Goal: Information Seeking & Learning: Learn about a topic

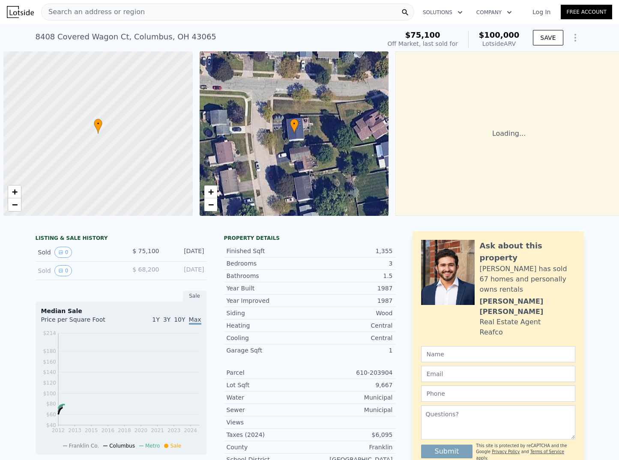
scroll to position [0, 3]
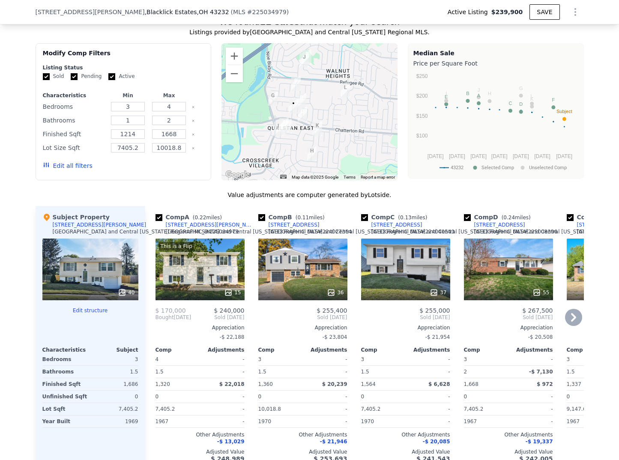
scroll to position [621, 0]
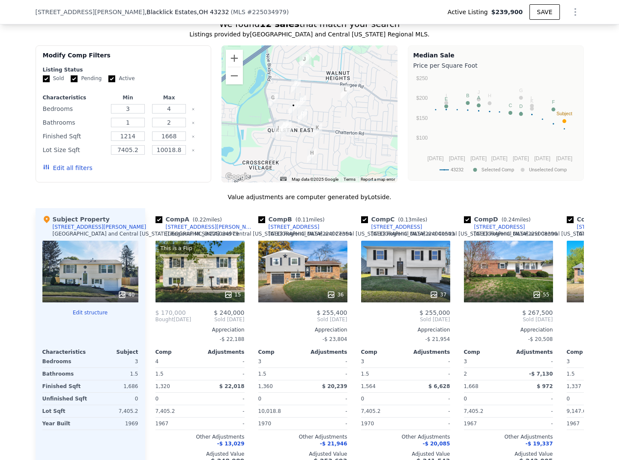
click at [300, 110] on img "5112 Upton Road N" at bounding box center [301, 103] width 9 height 15
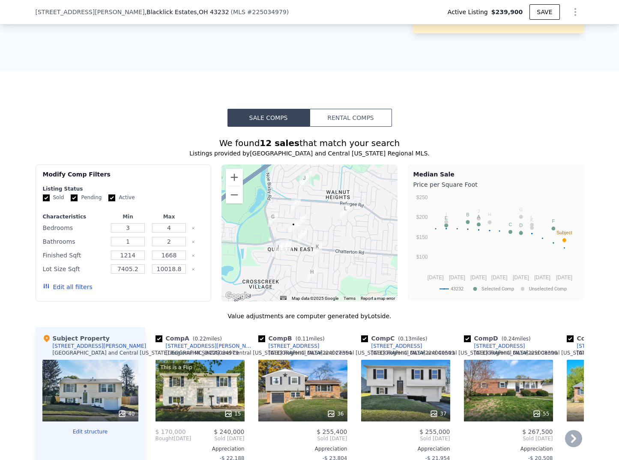
scroll to position [0, 0]
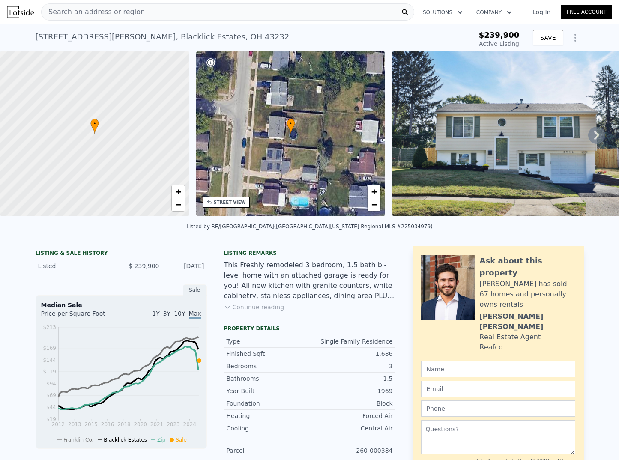
click at [593, 136] on icon at bounding box center [596, 135] width 17 height 17
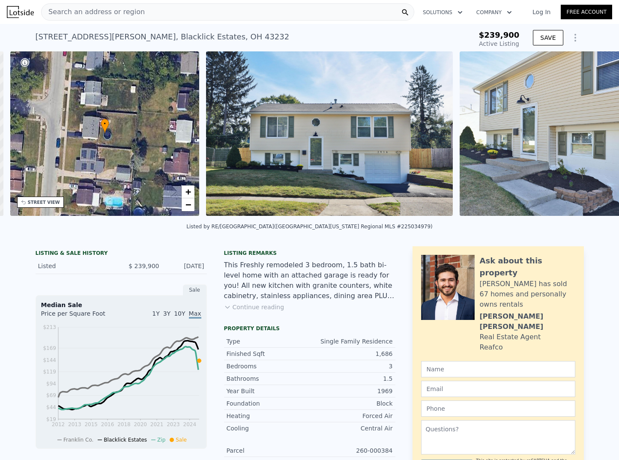
scroll to position [0, 199]
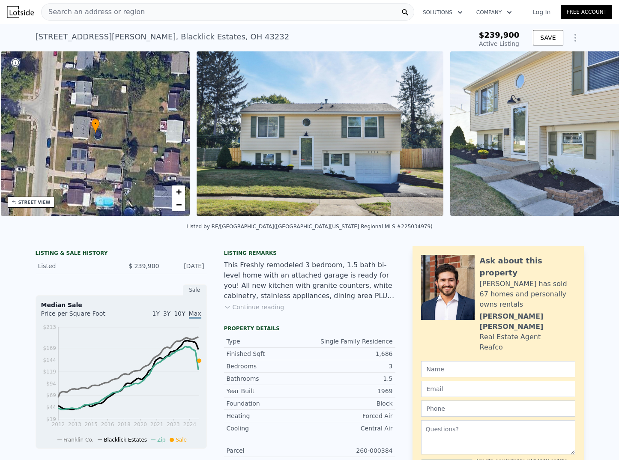
click at [589, 138] on img at bounding box center [544, 133] width 189 height 164
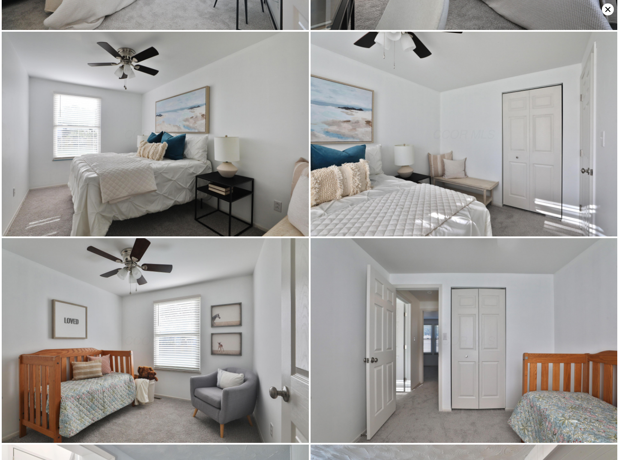
scroll to position [2257, 0]
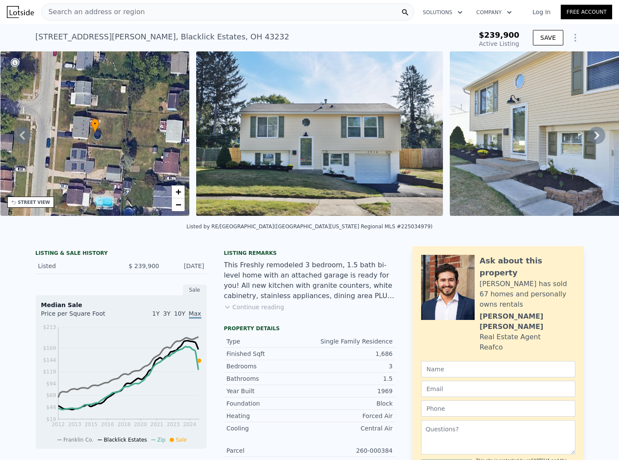
type input "$ 248,000"
type input "-$ 20,026"
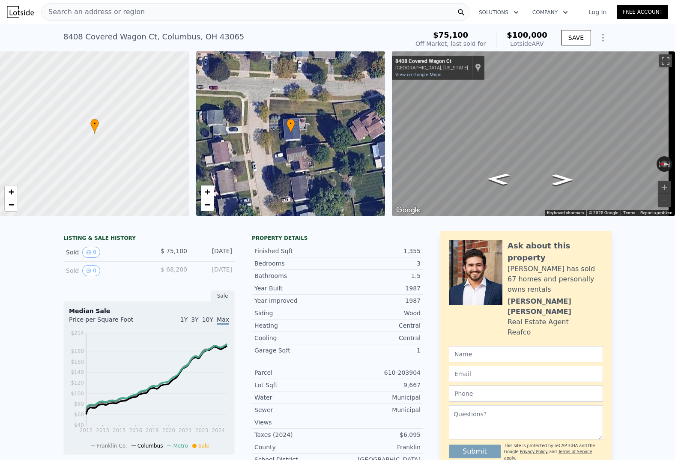
click at [124, 42] on div "8408 Covered Wagon Ct , Columbus , OH 43065" at bounding box center [153, 37] width 181 height 12
copy div "8408 Covered Wagon Ct , Columbus , OH 43065 Sold Sep 1990 for $75,100 (~ARV $10…"
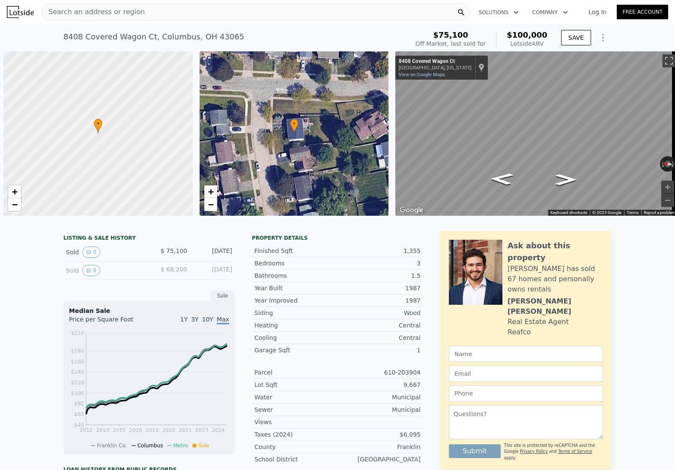
scroll to position [0, 3]
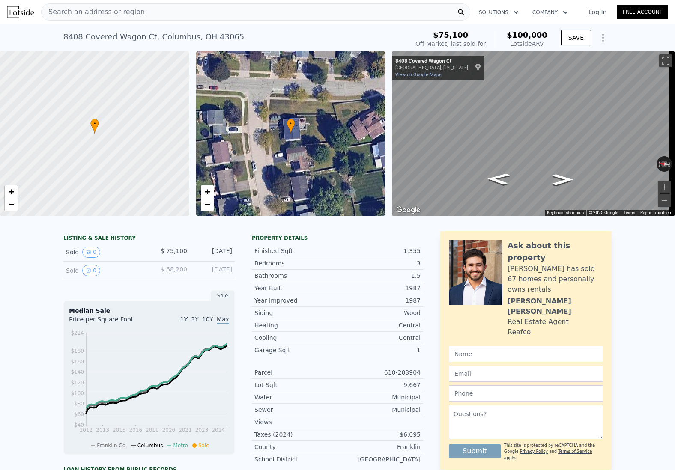
click at [27, 10] on img at bounding box center [20, 12] width 27 height 12
